Goal: Task Accomplishment & Management: Manage account settings

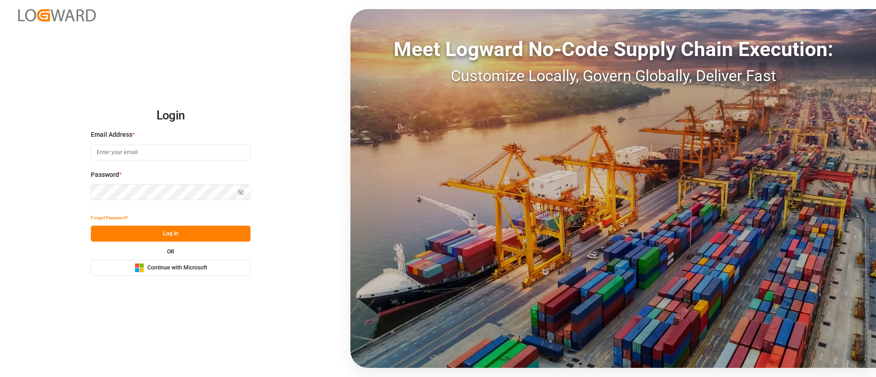
click at [159, 265] on span "Continue with Microsoft" at bounding box center [177, 268] width 60 height 8
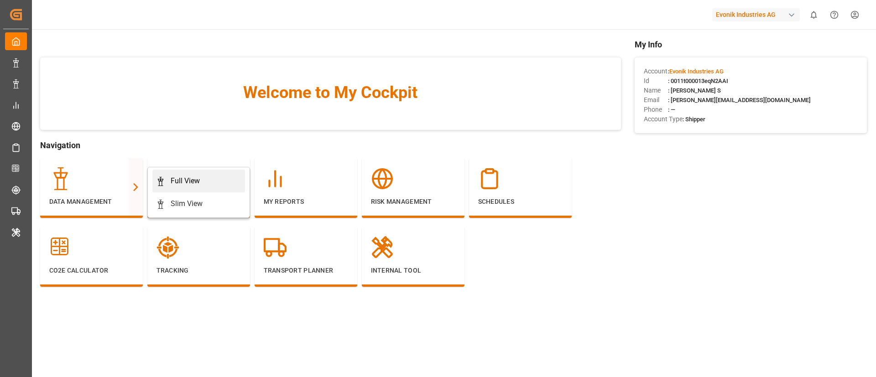
click at [167, 185] on div "Full View" at bounding box center [198, 181] width 85 height 11
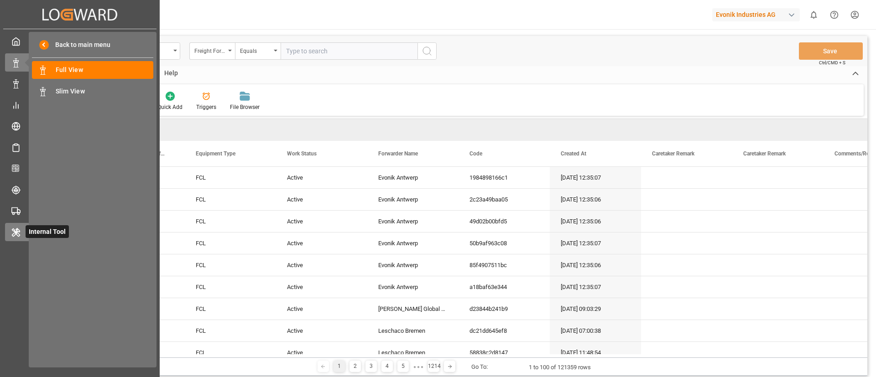
click at [8, 231] on div at bounding box center [13, 232] width 16 height 10
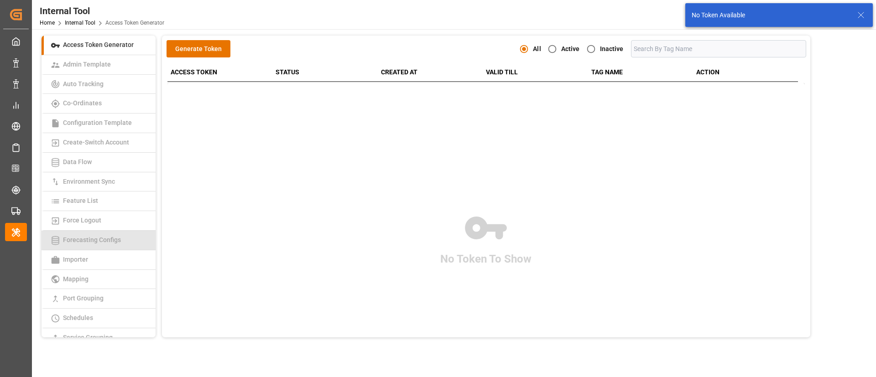
scroll to position [188, 0]
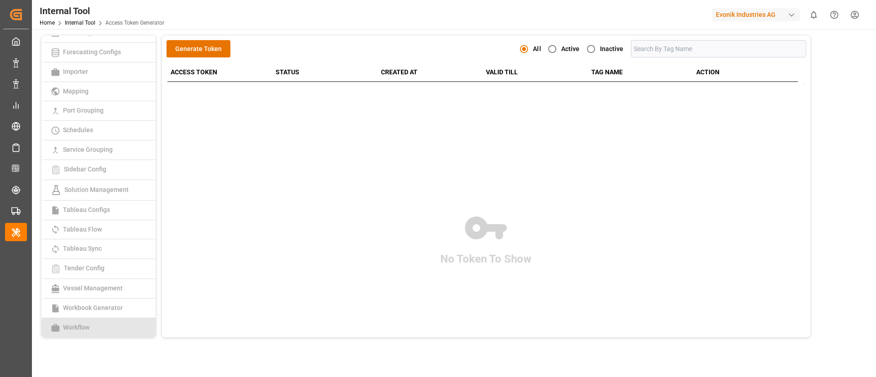
click at [91, 326] on span "Workflow" at bounding box center [76, 327] width 32 height 7
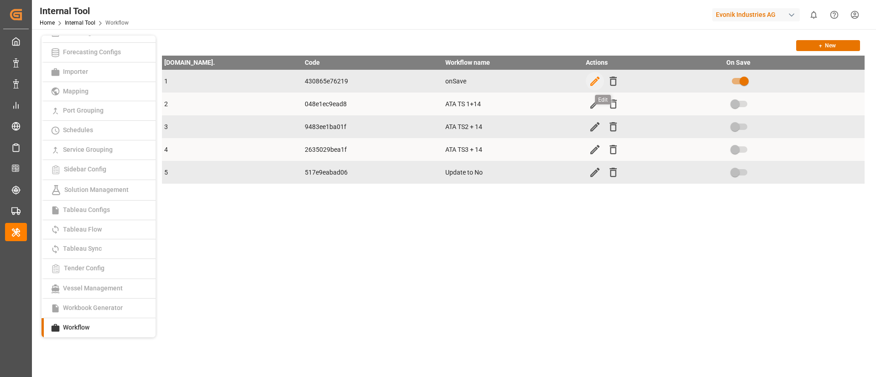
click at [592, 81] on icon "button" at bounding box center [595, 81] width 12 height 12
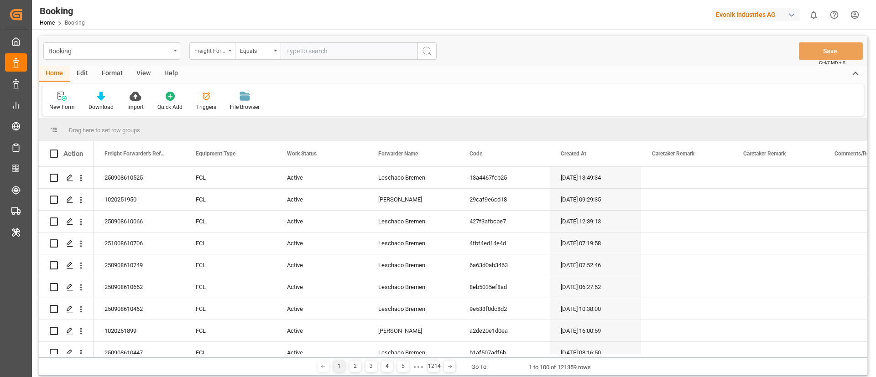
click at [87, 78] on div "Edit" at bounding box center [82, 74] width 25 height 16
click at [192, 97] on icon at bounding box center [190, 96] width 13 height 9
click at [82, 76] on div "Edit" at bounding box center [82, 74] width 25 height 16
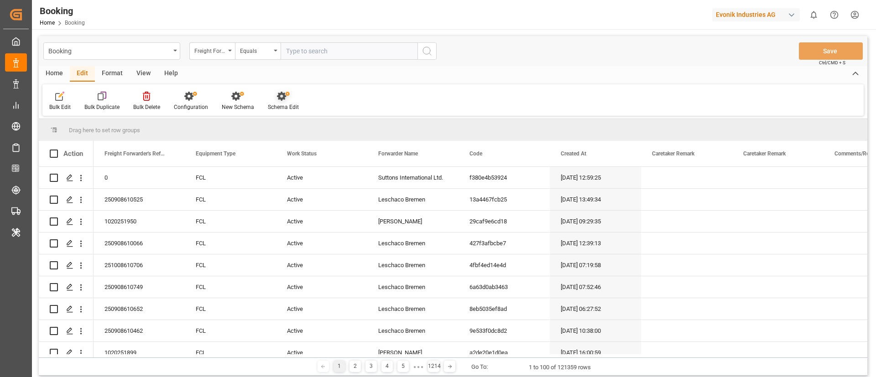
click at [273, 108] on div "Schema Edit" at bounding box center [283, 107] width 31 height 8
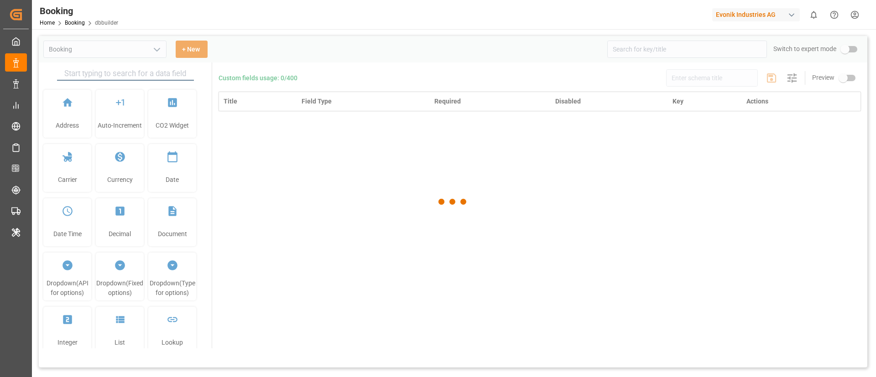
type input "Booking"
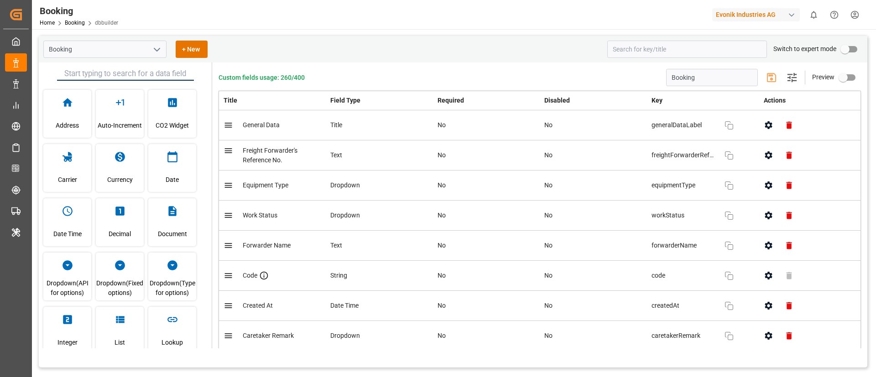
click at [763, 156] on icon "button" at bounding box center [768, 156] width 10 height 10
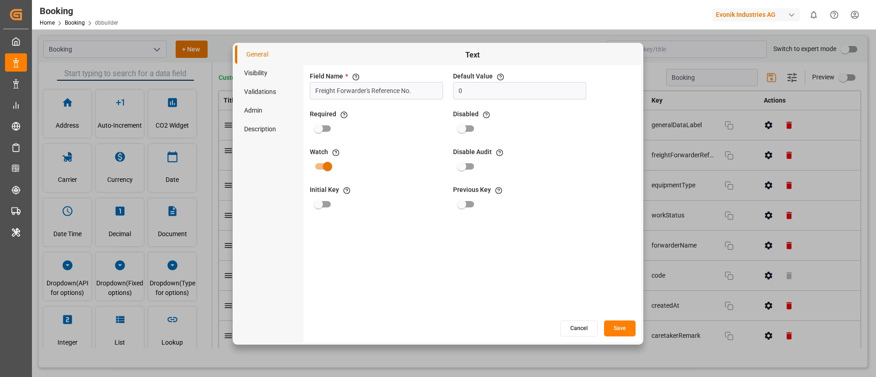
click at [252, 72] on li "Visibility" at bounding box center [269, 73] width 68 height 19
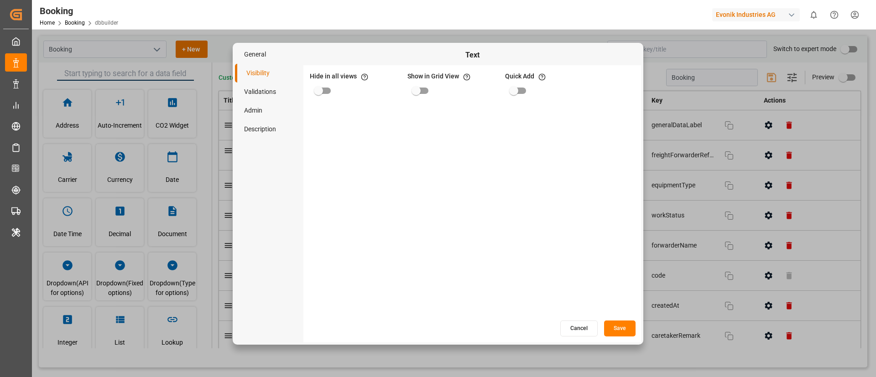
click at [252, 100] on li "Validations" at bounding box center [269, 92] width 68 height 19
click at [253, 114] on li "Admin" at bounding box center [269, 110] width 68 height 19
click at [255, 131] on li "Description" at bounding box center [269, 129] width 68 height 19
click at [579, 325] on button "Cancel" at bounding box center [578, 329] width 37 height 16
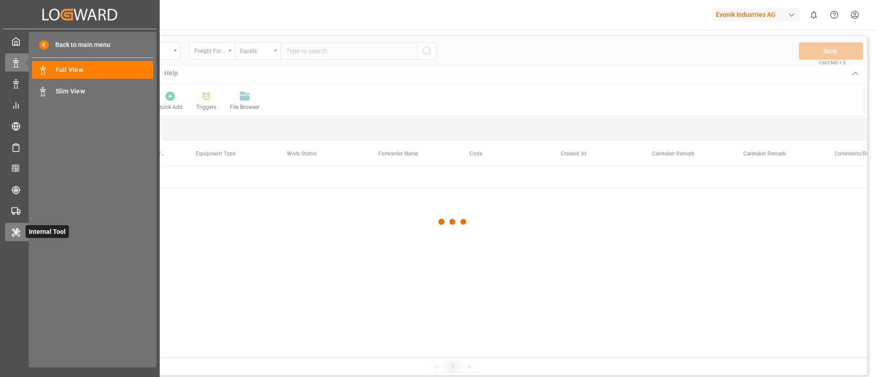
click at [21, 229] on div "Internal Tool Internal Tool" at bounding box center [80, 232] width 150 height 18
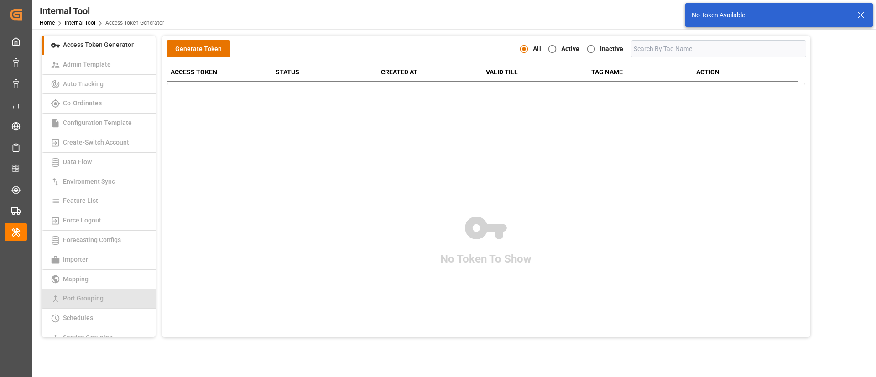
scroll to position [188, 0]
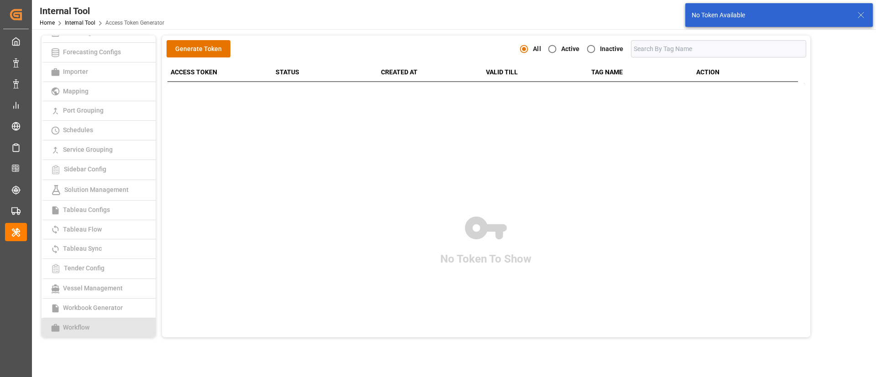
click at [73, 334] on link "Workflow" at bounding box center [99, 327] width 114 height 19
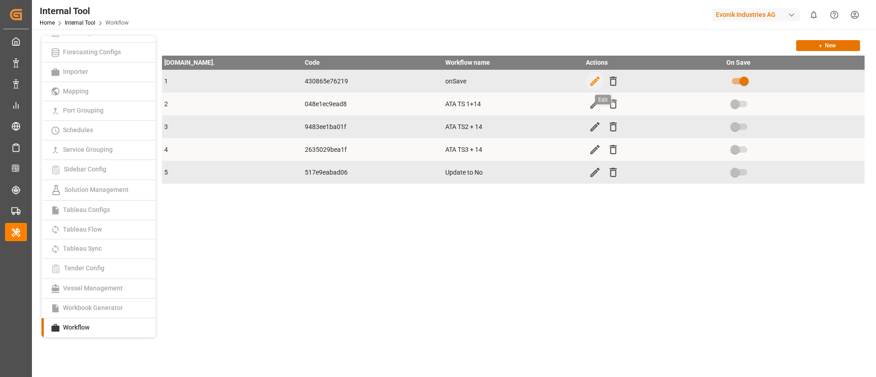
click at [596, 79] on icon "button" at bounding box center [594, 81] width 9 height 9
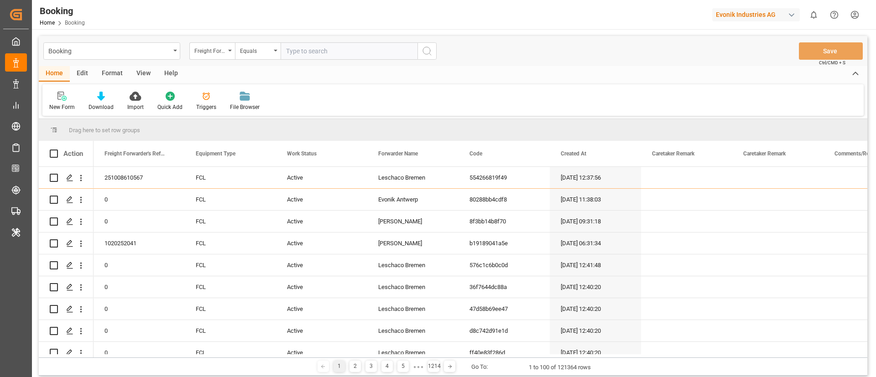
click at [853, 13] on html "Created by potrace 1.15, written by [PERSON_NAME] [DATE]-[DATE] Created by potr…" at bounding box center [438, 188] width 876 height 377
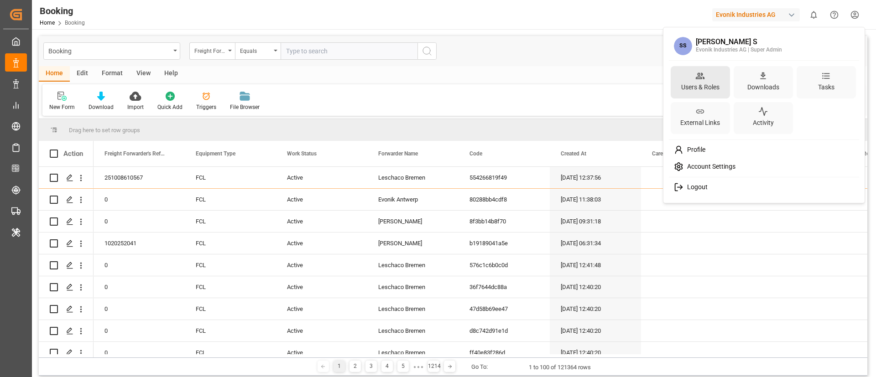
click at [694, 87] on div "Users & Roles" at bounding box center [700, 87] width 42 height 13
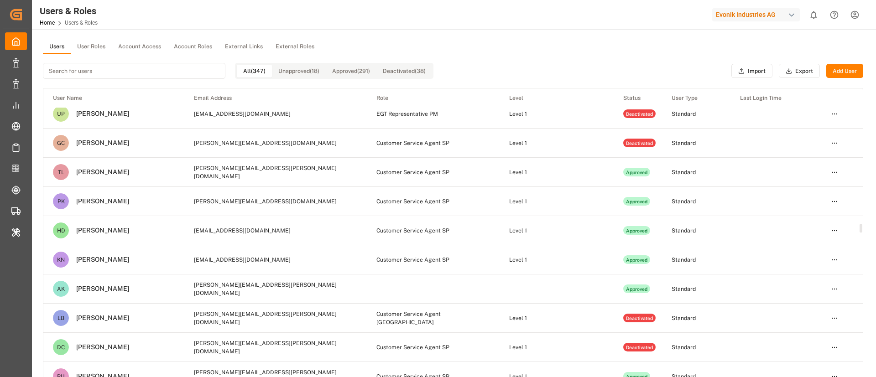
scroll to position [4294, 0]
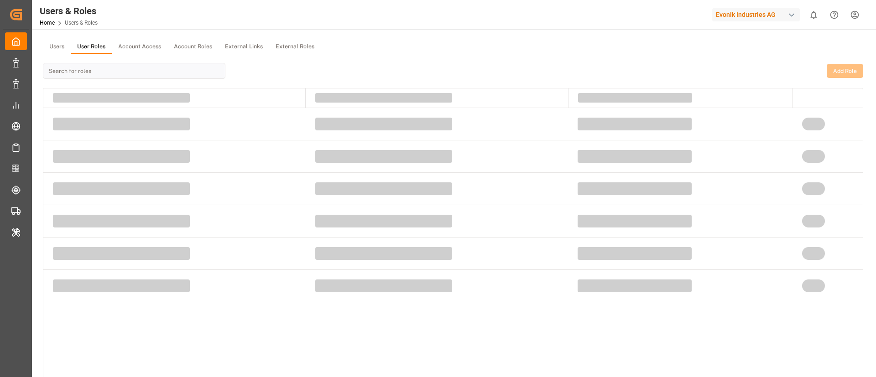
click at [94, 44] on button "User Roles" at bounding box center [91, 47] width 41 height 14
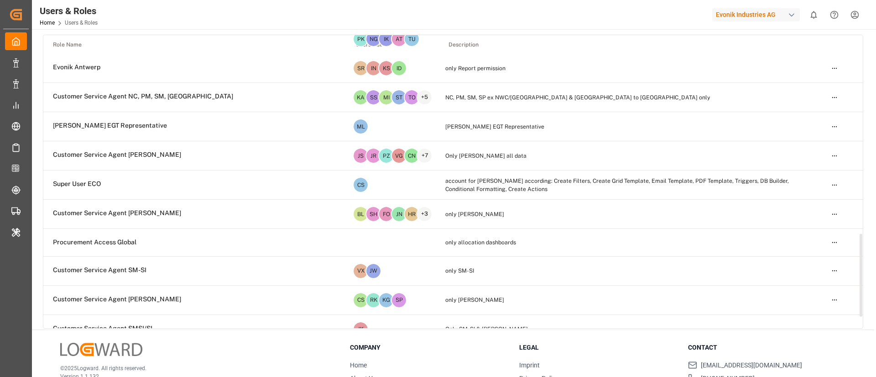
scroll to position [704, 0]
click at [441, 228] on td "only allocation dashboards" at bounding box center [630, 242] width 383 height 28
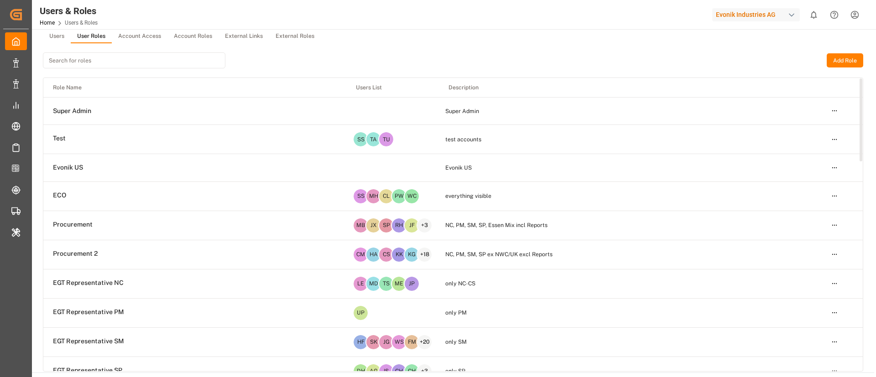
scroll to position [0, 0]
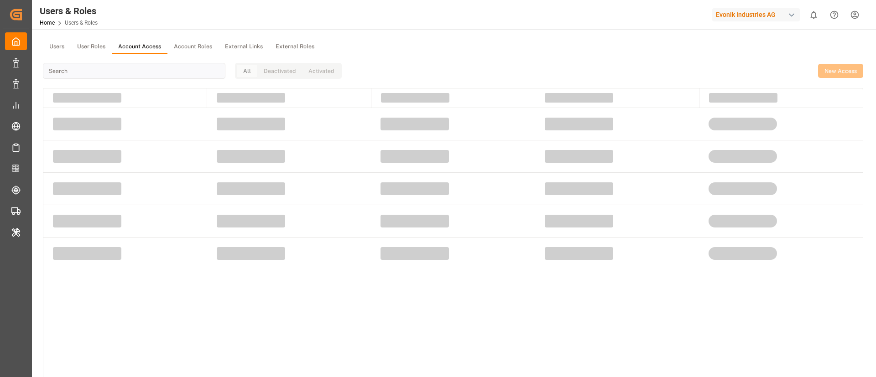
click at [140, 52] on button "Account Access" at bounding box center [140, 47] width 56 height 14
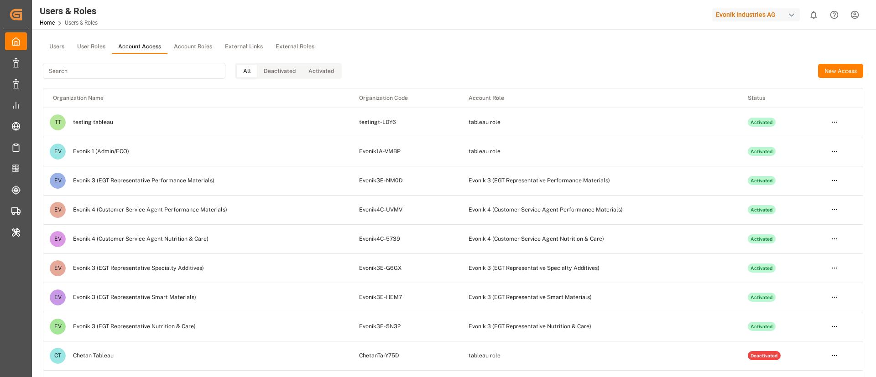
click at [243, 47] on button "External Links" at bounding box center [243, 47] width 51 height 14
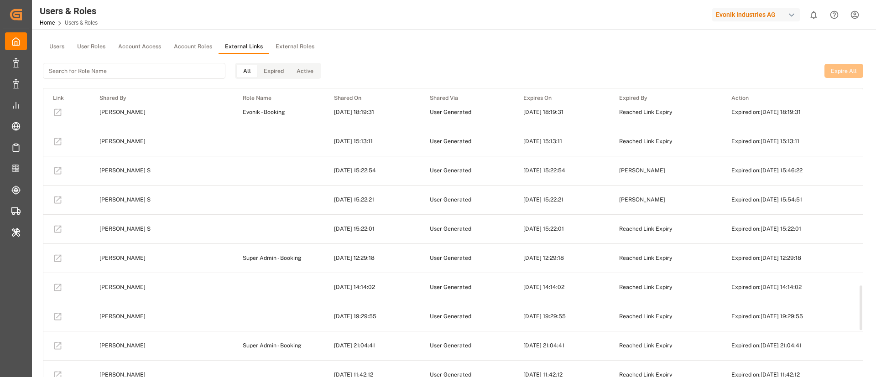
scroll to position [1231, 0]
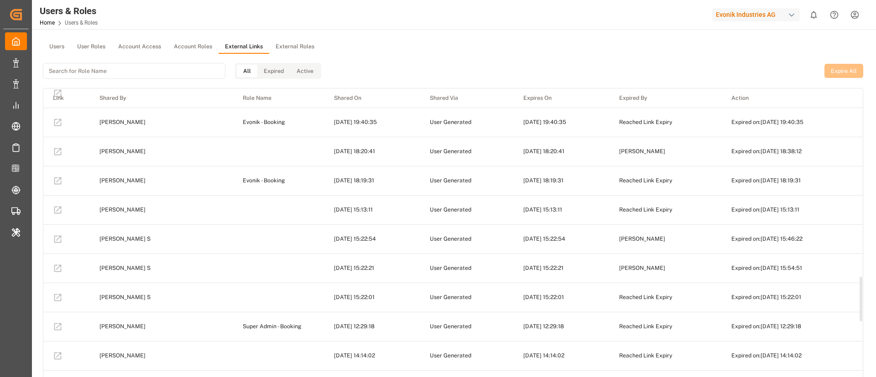
click at [57, 224] on td at bounding box center [66, 238] width 47 height 29
click at [233, 224] on td at bounding box center [278, 238] width 91 height 29
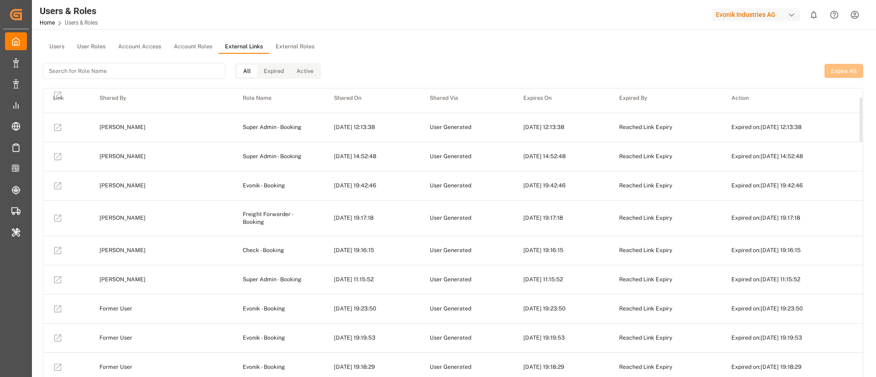
scroll to position [0, 0]
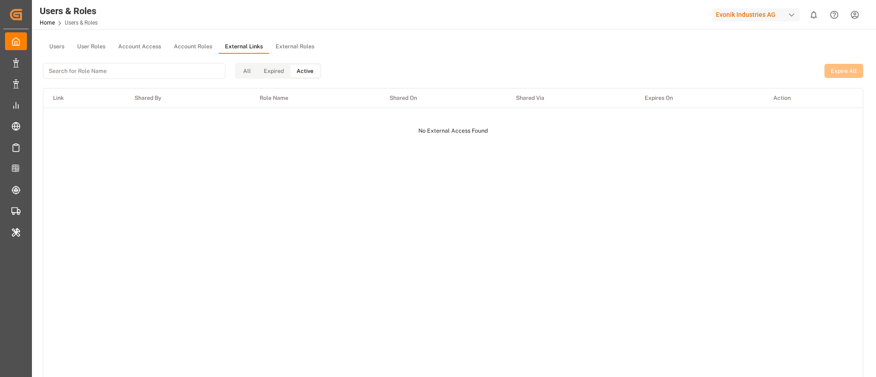
click at [303, 67] on button "Active" at bounding box center [305, 71] width 30 height 13
click at [266, 71] on button "Expired" at bounding box center [273, 71] width 33 height 13
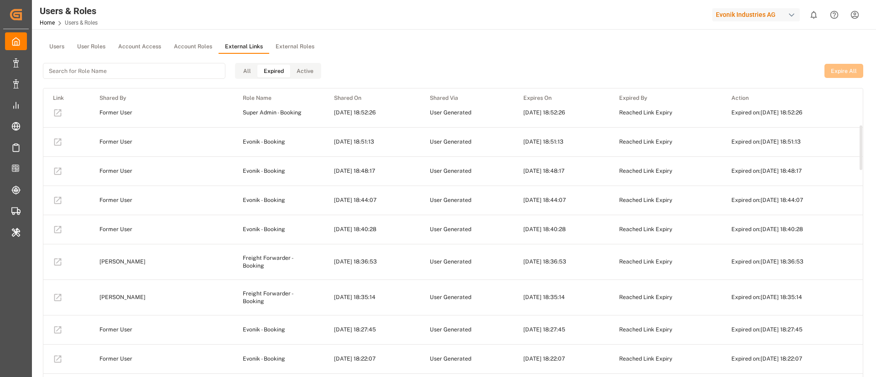
scroll to position [118, 0]
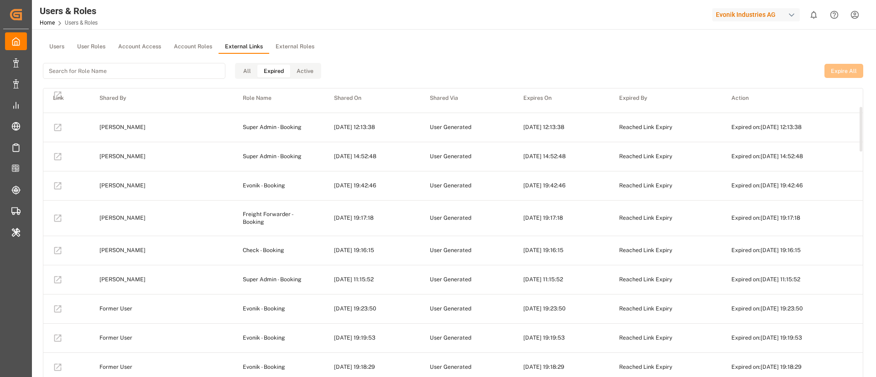
click at [241, 69] on button "All" at bounding box center [247, 71] width 21 height 13
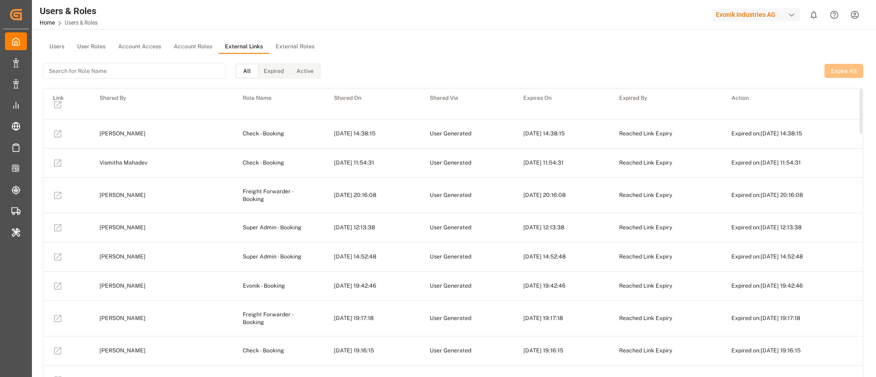
scroll to position [0, 0]
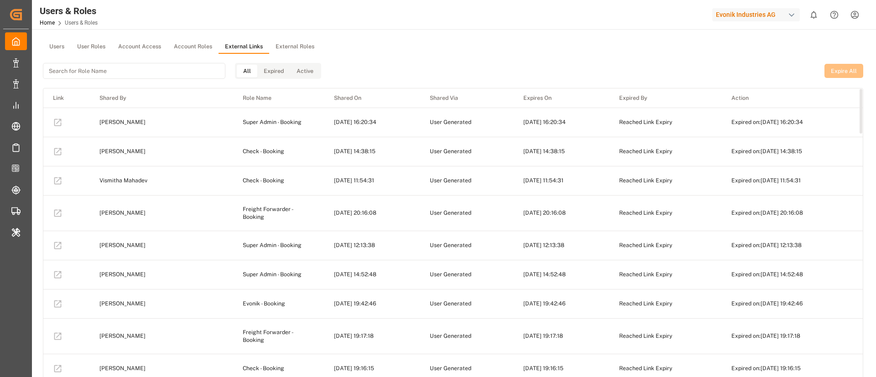
click at [285, 41] on button "External Roles" at bounding box center [295, 47] width 52 height 14
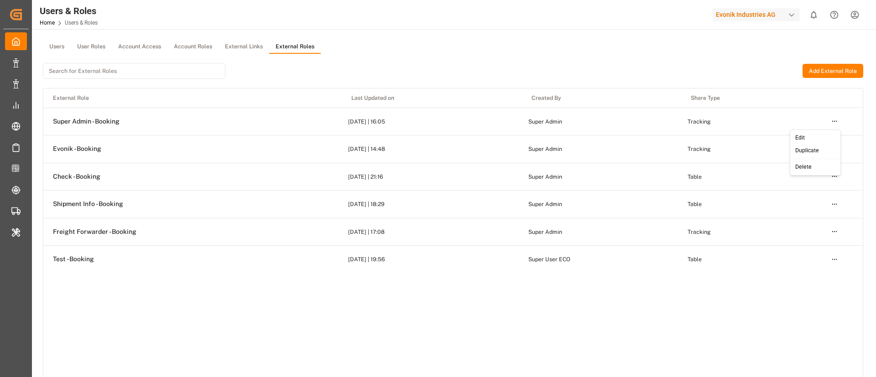
click at [832, 121] on html "Created by potrace 1.15, written by [PERSON_NAME] [DATE]-[DATE] Created by potr…" at bounding box center [438, 188] width 876 height 377
click at [699, 69] on html "Created by potrace 1.15, written by [PERSON_NAME] [DATE]-[DATE] Created by potr…" at bounding box center [438, 188] width 876 height 377
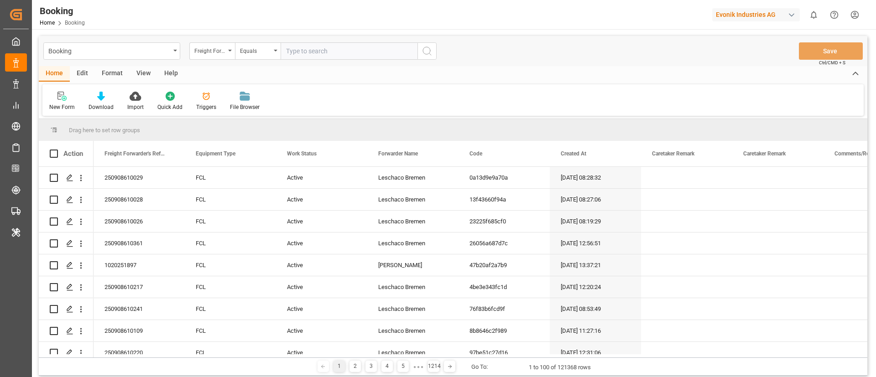
click at [722, 14] on div "Evonik Industries AG" at bounding box center [756, 14] width 88 height 13
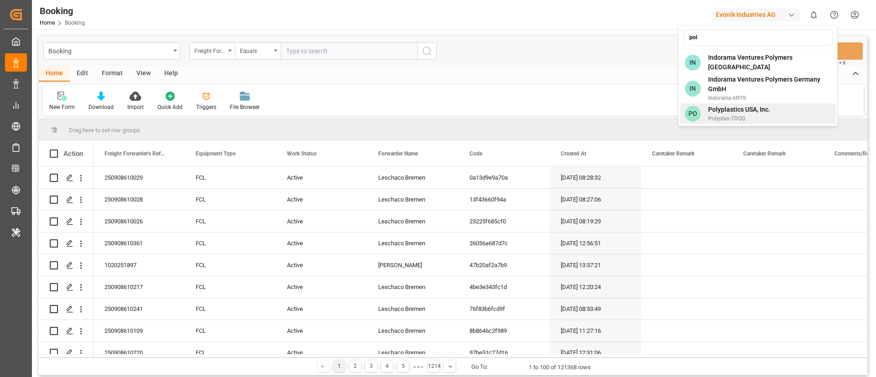
type input "pol"
click at [730, 114] on span "Polyplas-7DQQ" at bounding box center [739, 118] width 62 height 8
